Goal: Task Accomplishment & Management: Manage account settings

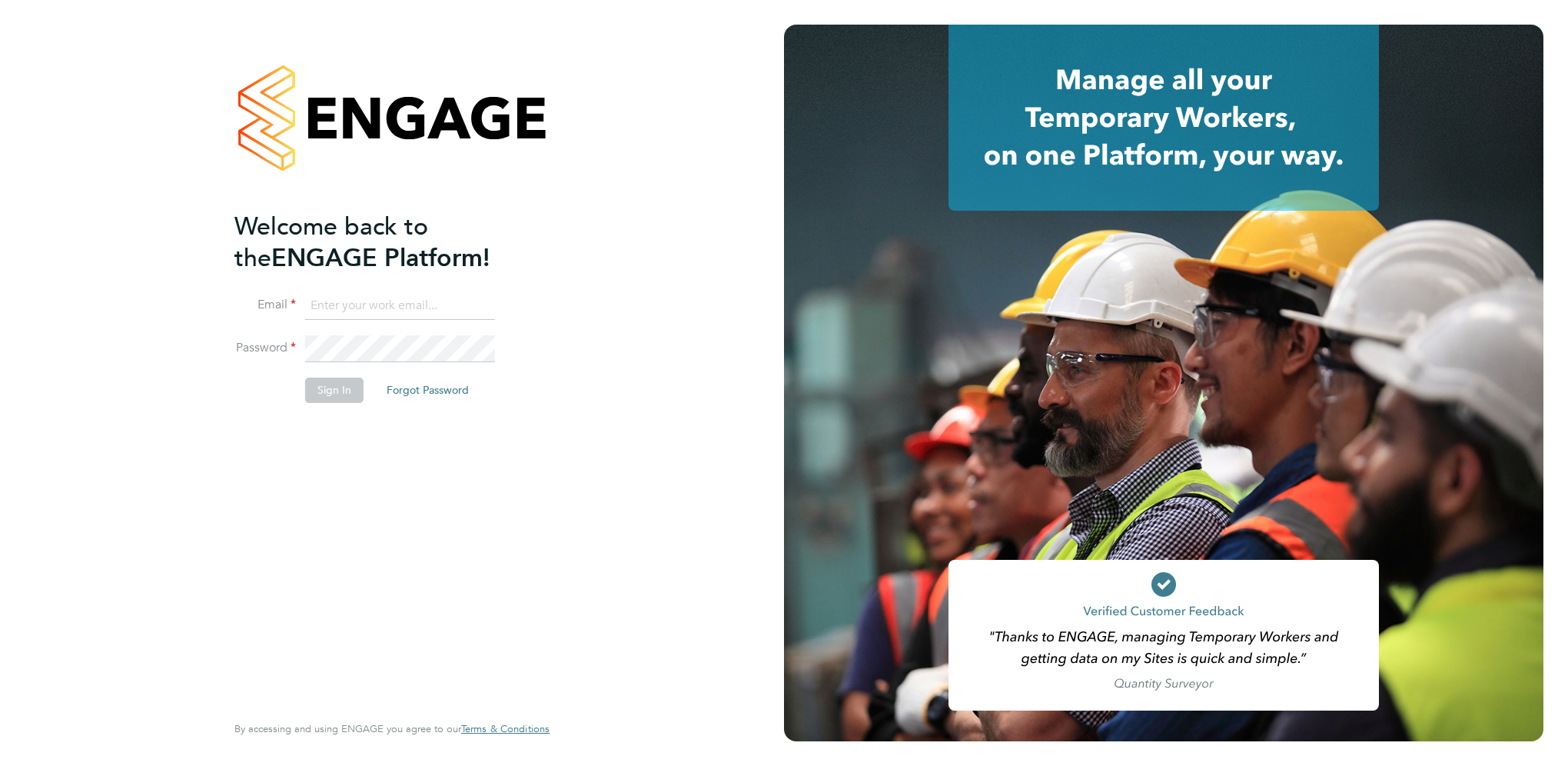
type input "rebecca.barder@justice.gov.uk"
click at [338, 386] on button "Sign In" at bounding box center [334, 389] width 58 height 25
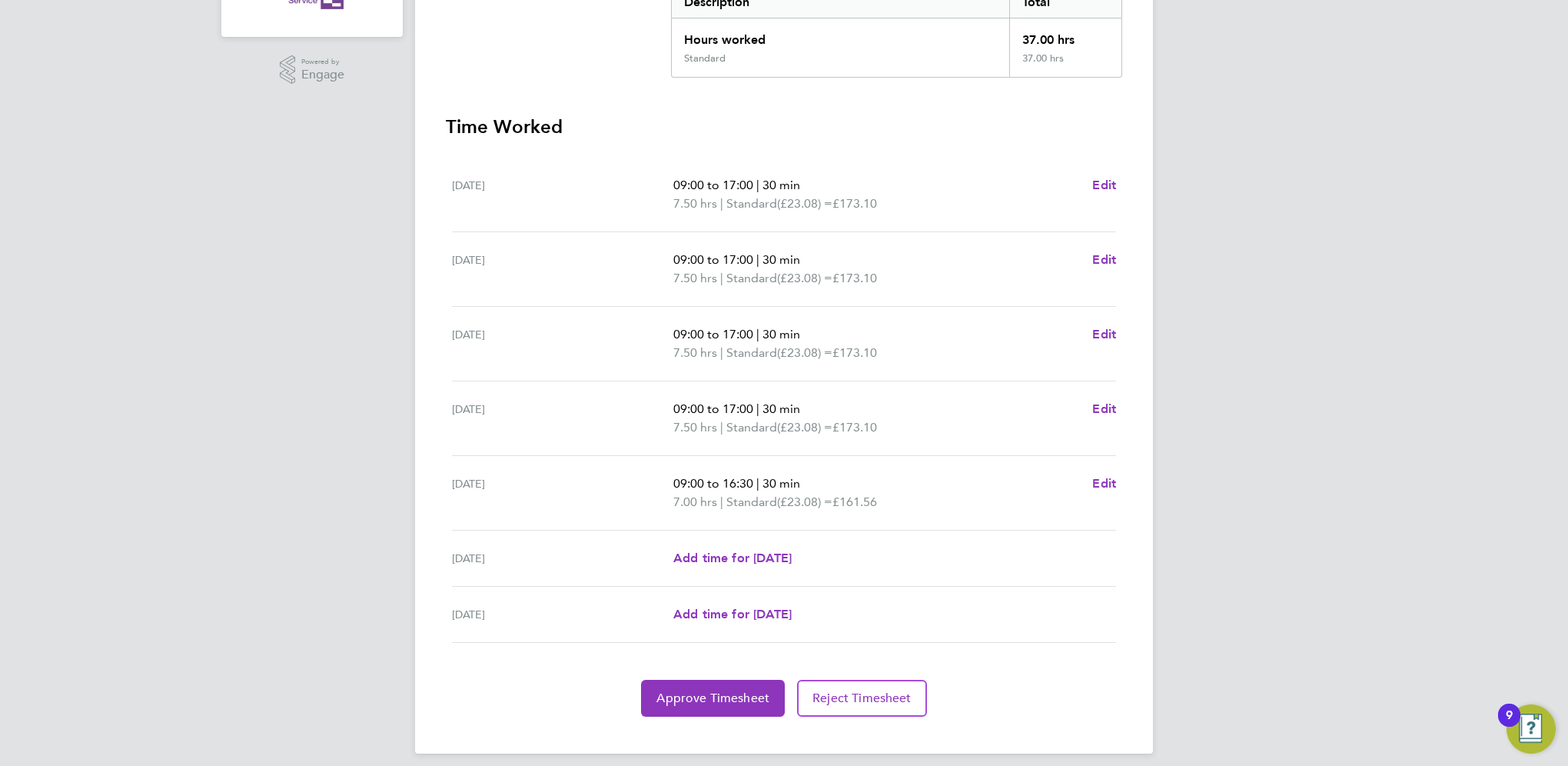
scroll to position [355, 0]
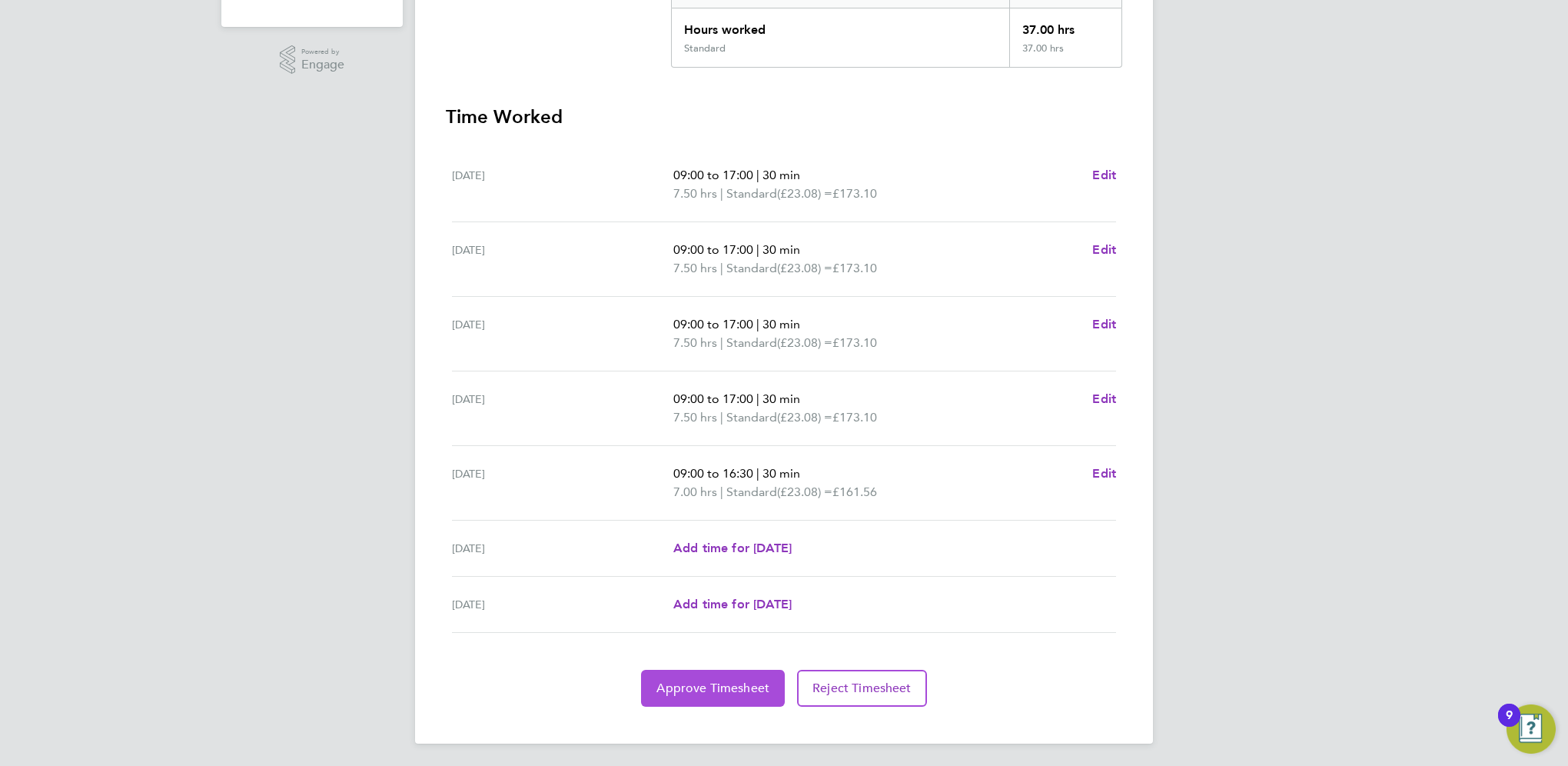
click at [742, 688] on span "Approve Timesheet" at bounding box center [713, 688] width 113 height 15
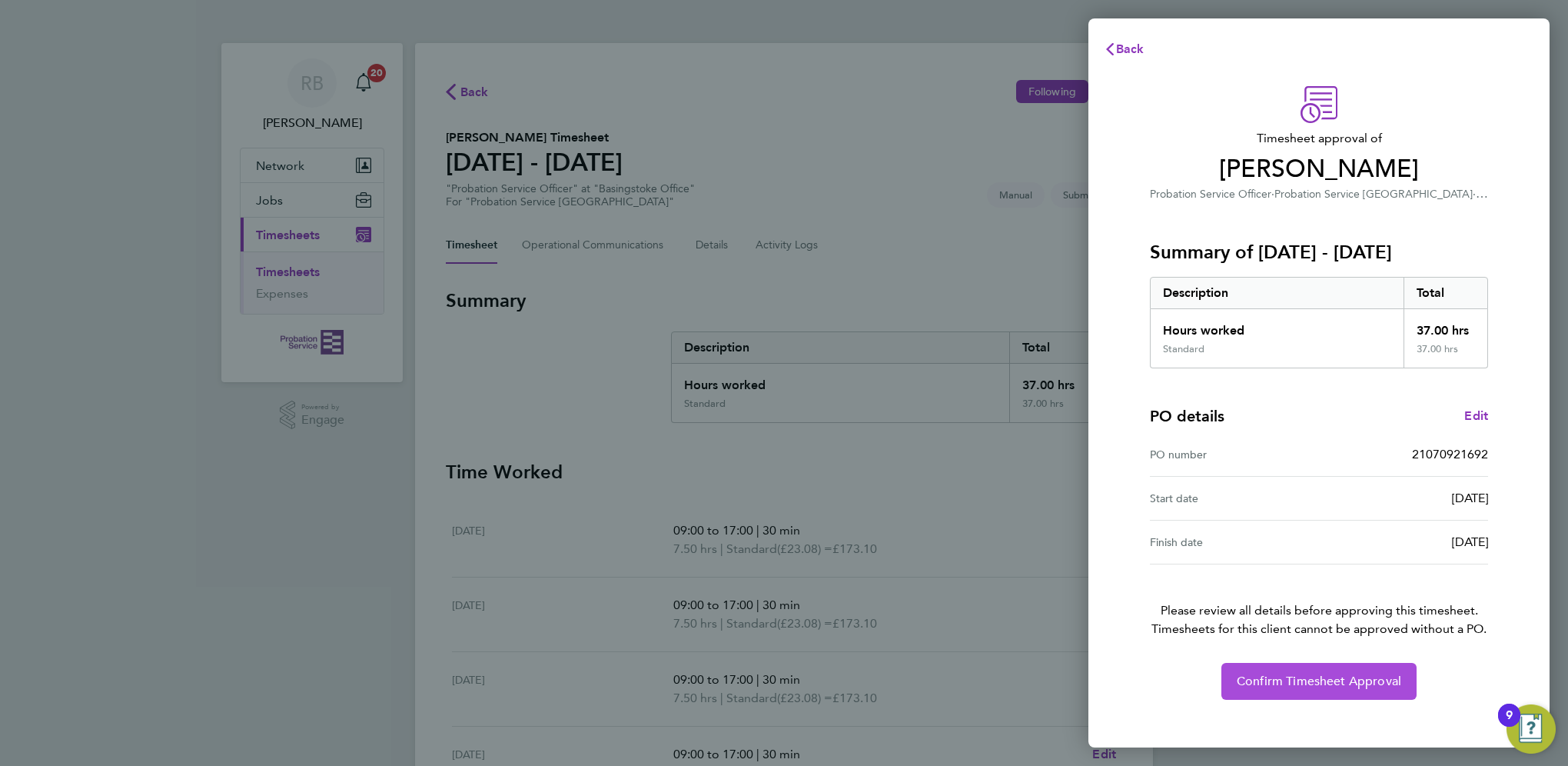
click at [1370, 675] on span "Confirm Timesheet Approval" at bounding box center [1319, 681] width 164 height 15
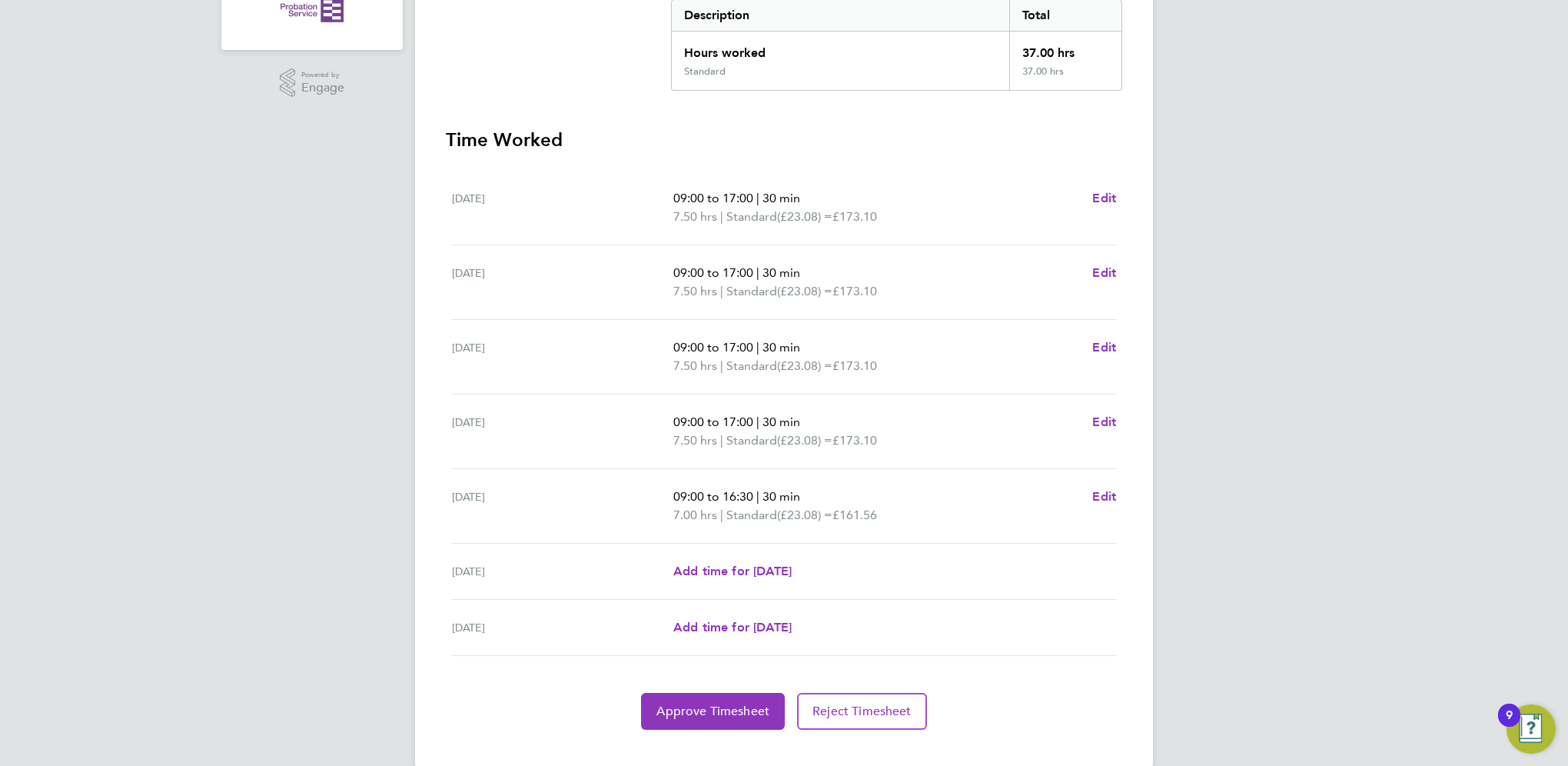
scroll to position [355, 0]
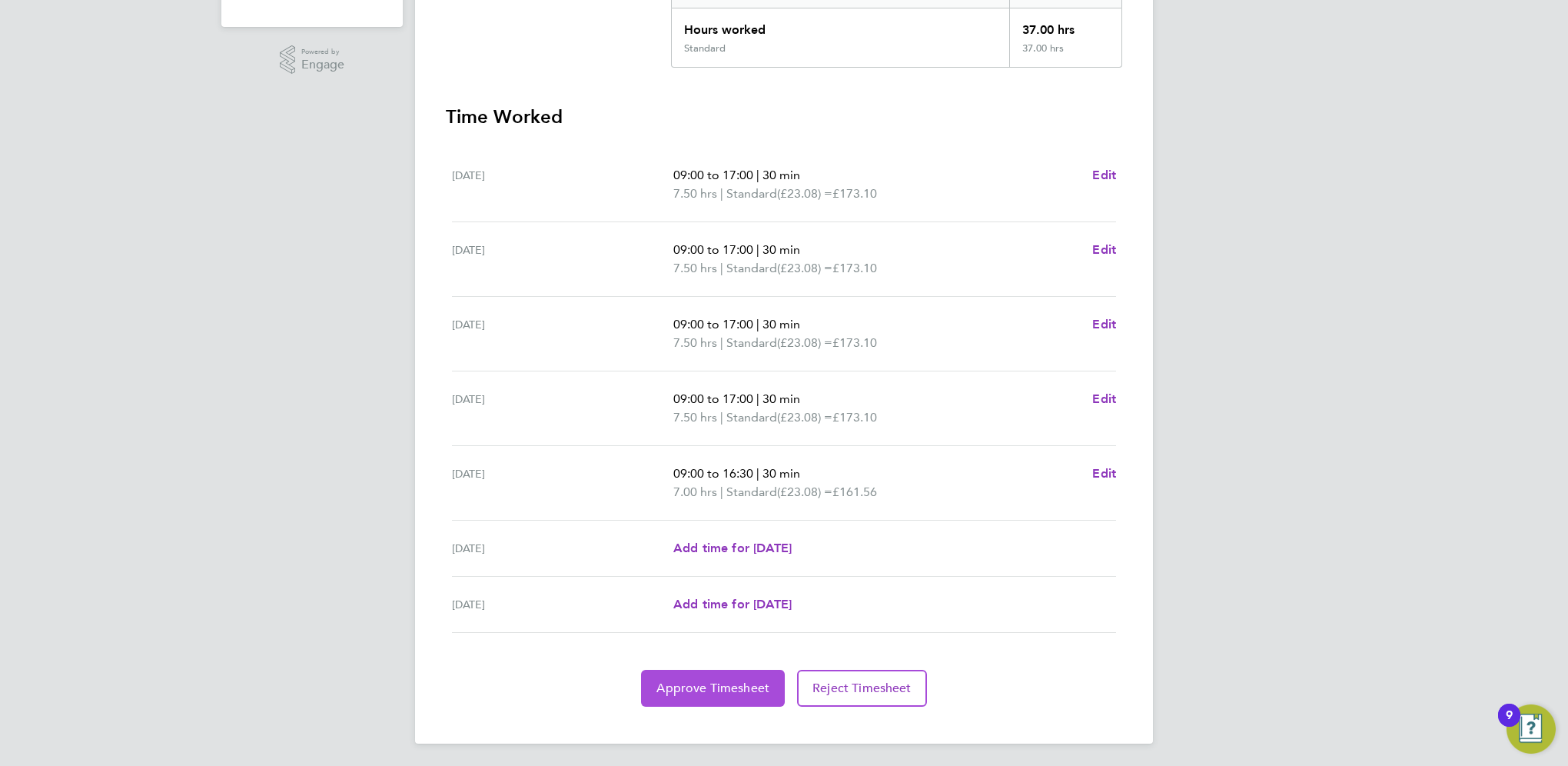
click at [734, 677] on button "Approve Timesheet" at bounding box center [713, 688] width 144 height 37
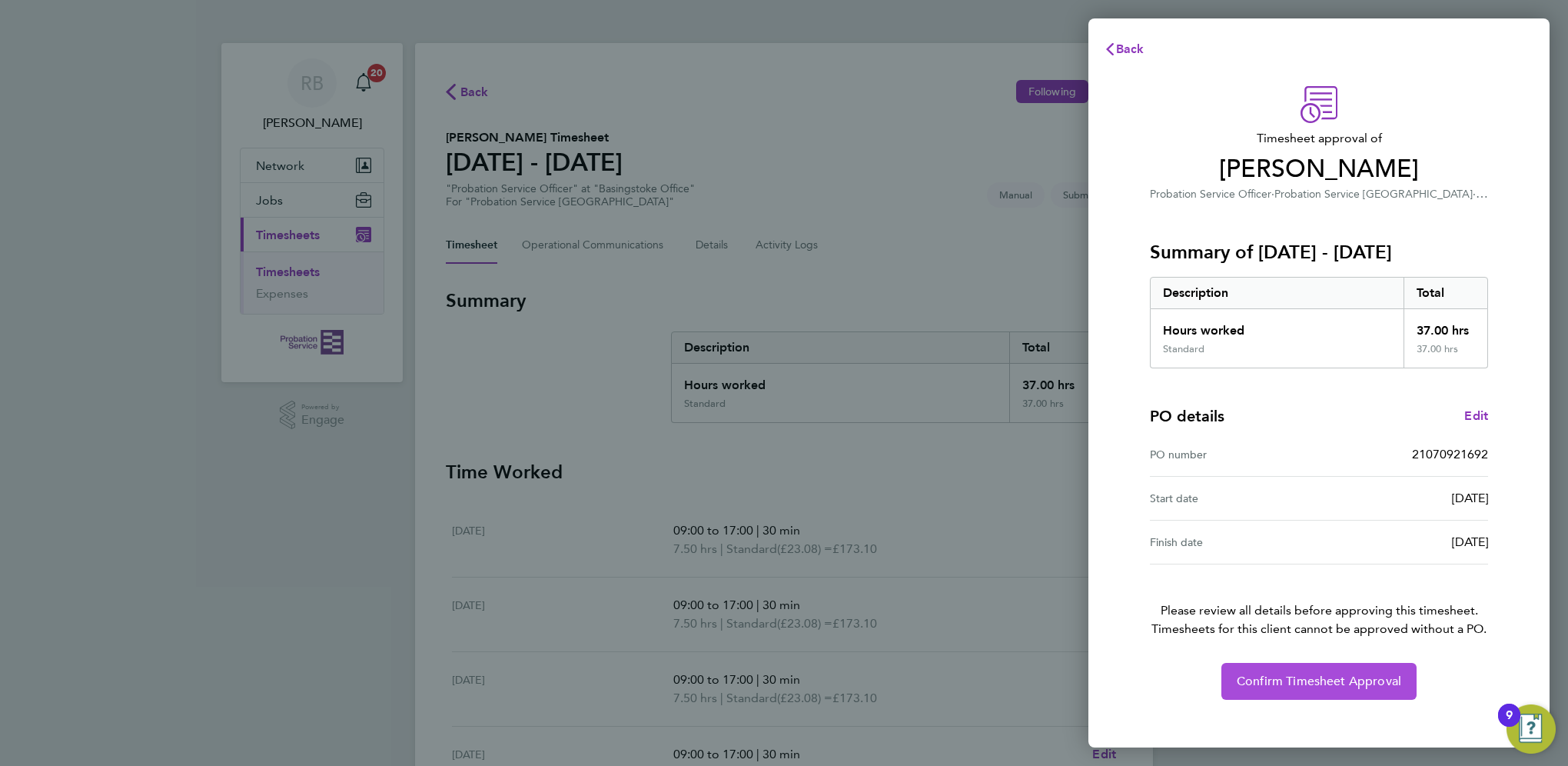
click at [1332, 669] on button "Confirm Timesheet Approval" at bounding box center [1319, 681] width 195 height 37
